Goal: Book appointment/travel/reservation

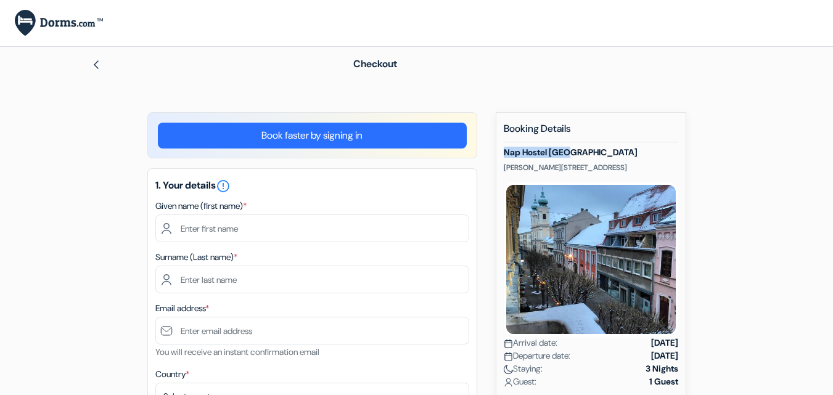
drag, startPoint x: 504, startPoint y: 151, endPoint x: 571, endPoint y: 147, distance: 67.9
click at [571, 147] on h5 "Nap Hostel [GEOGRAPHIC_DATA]" at bounding box center [591, 152] width 174 height 10
copy h5 "Nap Hostel [GEOGRAPHIC_DATA]"
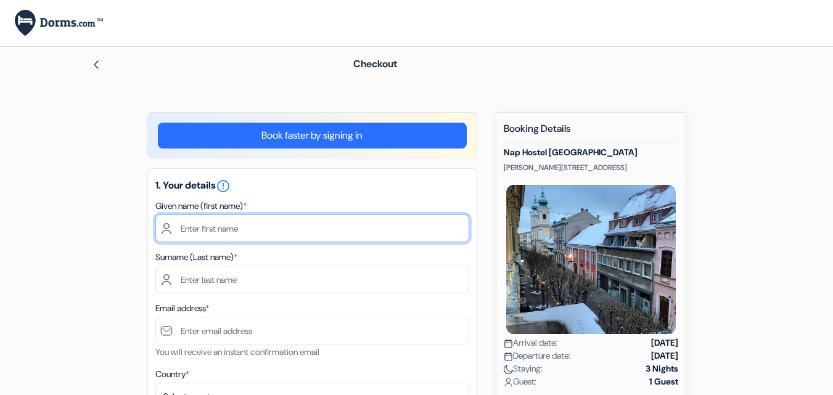
click at [321, 228] on input "text" at bounding box center [312, 228] width 314 height 28
type input "SAFAYET"
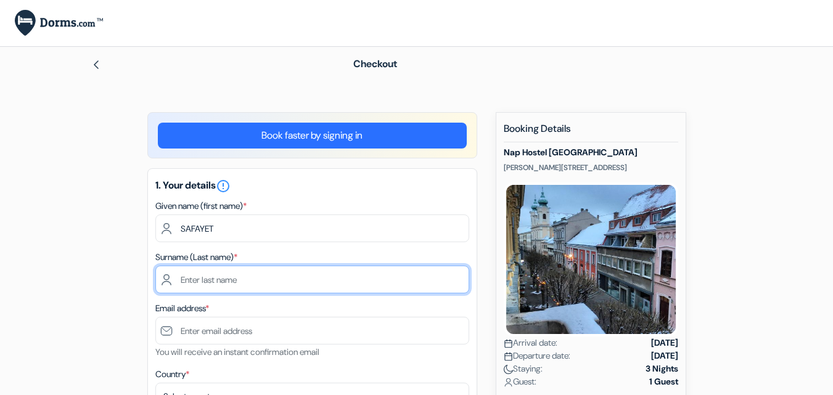
type input "[PERSON_NAME]"
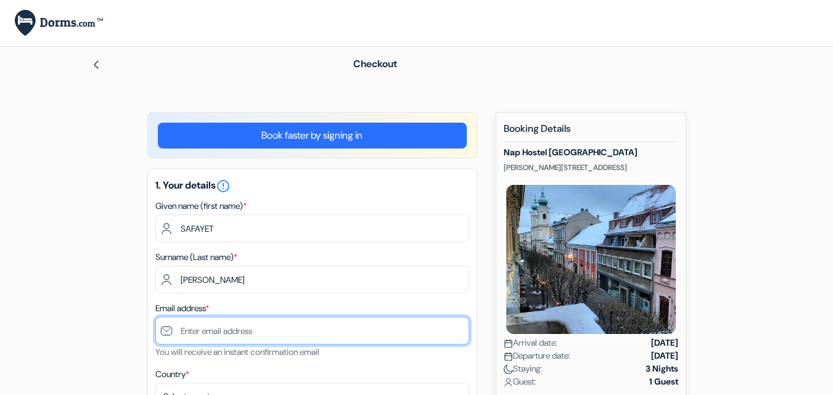
type input "[EMAIL_ADDRESS][DOMAIN_NAME]"
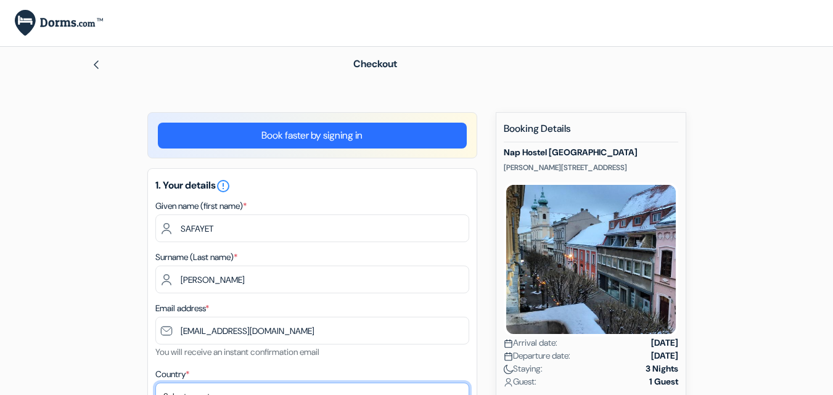
select select "bd"
type input "Feni"
type input "Laskarhat feni"
type input "3900"
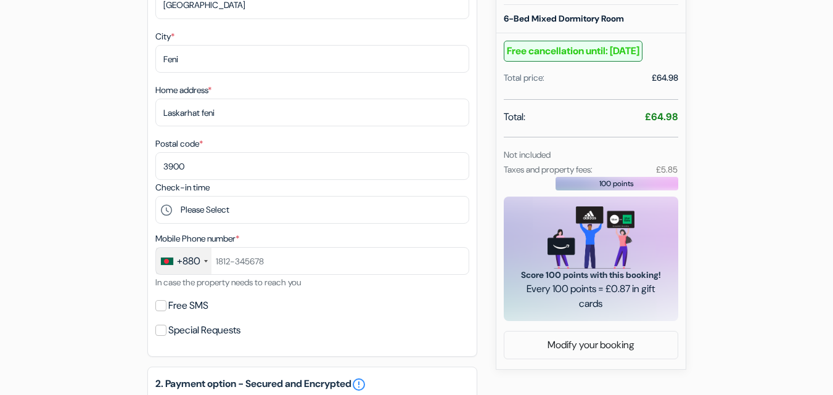
scroll to position [399, 0]
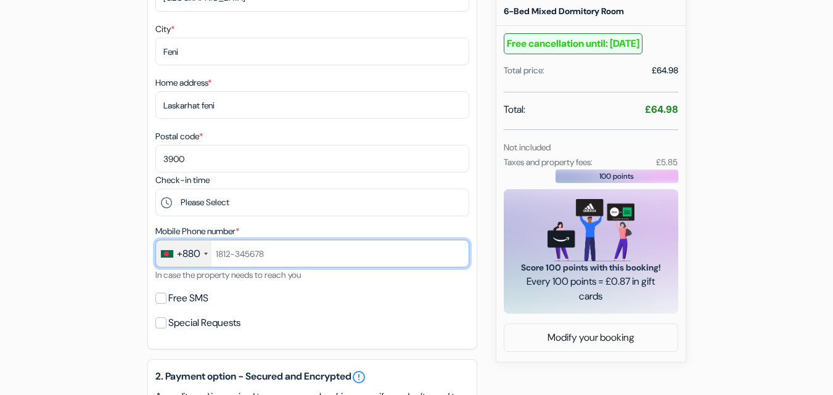
click at [301, 259] on input "text" at bounding box center [312, 254] width 314 height 28
type input "1571423825"
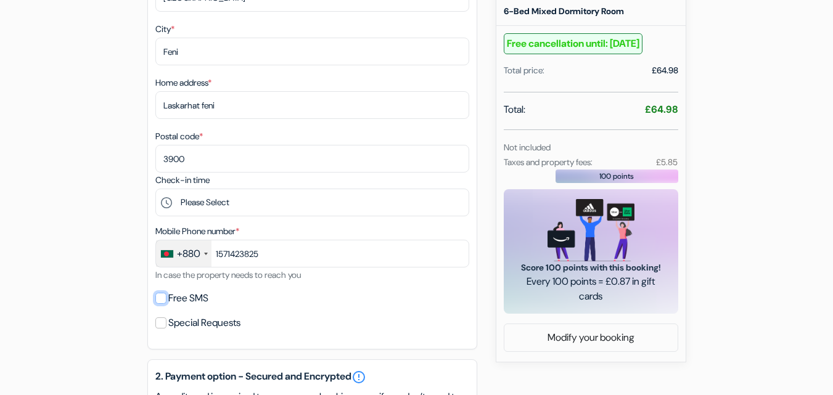
click at [163, 297] on input "Free SMS" at bounding box center [160, 298] width 11 height 11
checkbox input "true"
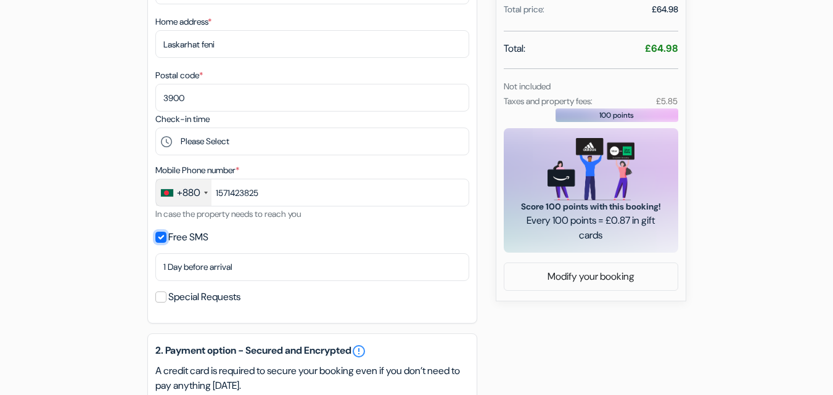
scroll to position [460, 0]
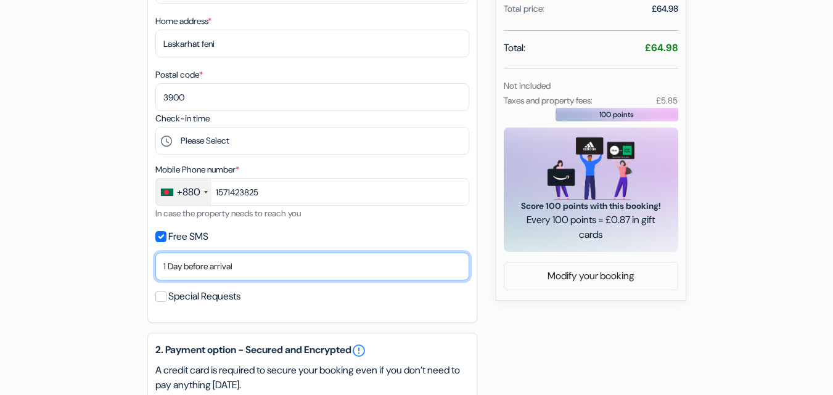
click at [304, 264] on select "No thank you Send now Arrival day 1 Day before arrival 2 Days before arrival 3 …" at bounding box center [312, 267] width 314 height 28
click at [155, 253] on select "No thank you Send now Arrival day 1 Day before arrival 2 Days before arrival 3 …" at bounding box center [312, 267] width 314 height 28
click at [235, 263] on select "No thank you Send now Arrival day 1 Day before arrival 2 Days before arrival 3 …" at bounding box center [312, 267] width 314 height 28
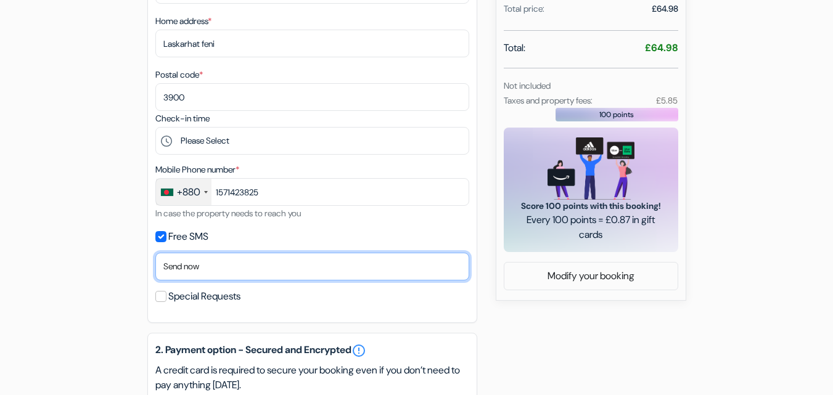
click at [235, 263] on select "No thank you Send now Arrival day 1 Day before arrival 2 Days before arrival 3 …" at bounding box center [312, 267] width 314 height 28
select select "2"
click at [155, 253] on select "No thank you Send now Arrival day 1 Day before arrival 2 Days before arrival 3 …" at bounding box center [312, 267] width 314 height 28
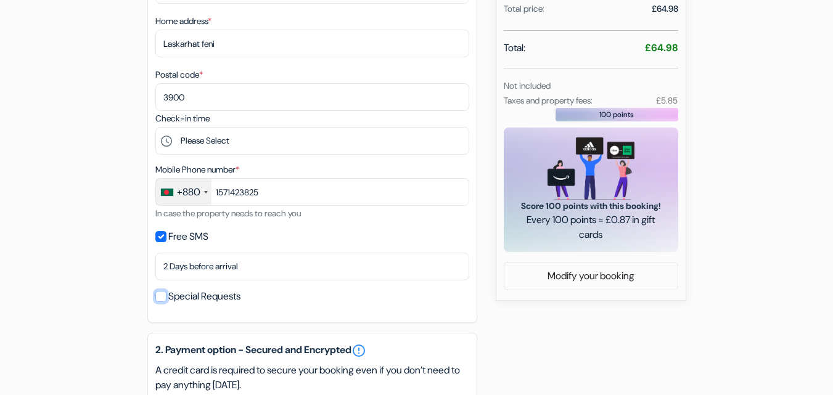
click at [162, 297] on input "Special Requests" at bounding box center [160, 296] width 11 height 11
checkbox input "true"
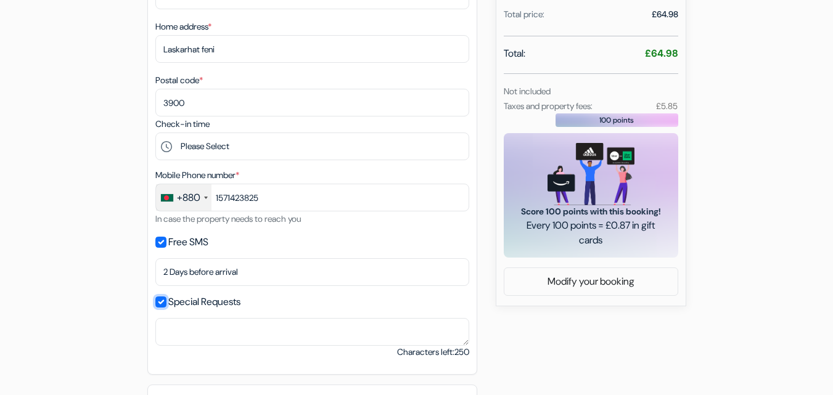
scroll to position [460, 0]
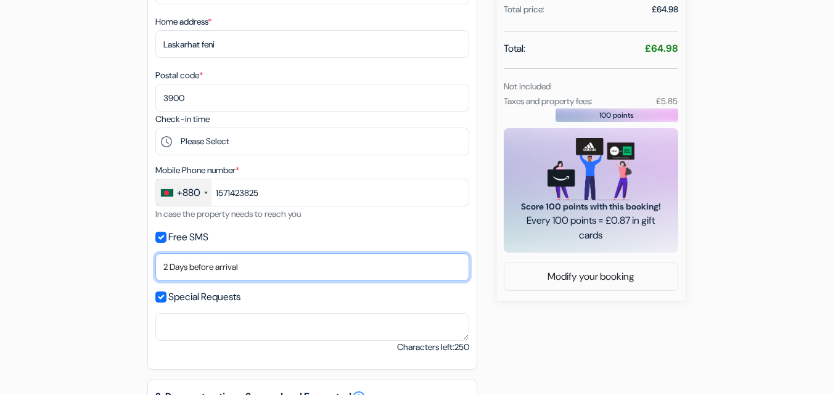
click at [226, 269] on select "No thank you Send now Arrival day 1 Day before arrival 2 Days before arrival 3 …" at bounding box center [312, 267] width 314 height 28
select select "1"
click at [155, 253] on select "No thank you Send now Arrival day 1 Day before arrival 2 Days before arrival 3 …" at bounding box center [312, 267] width 314 height 28
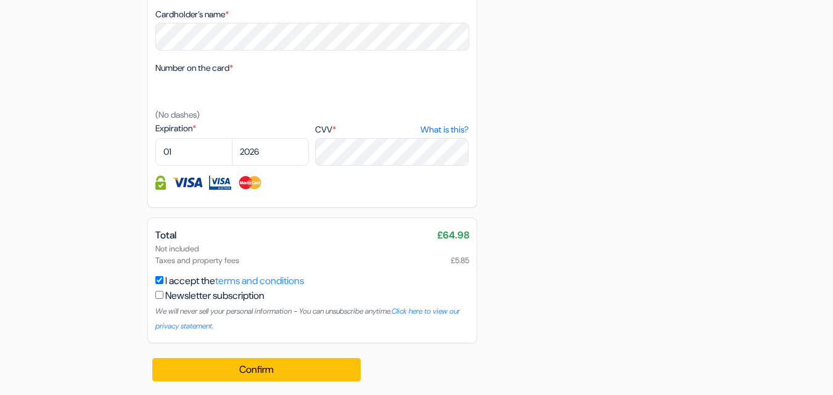
scroll to position [904, 0]
